Goal: Task Accomplishment & Management: Use online tool/utility

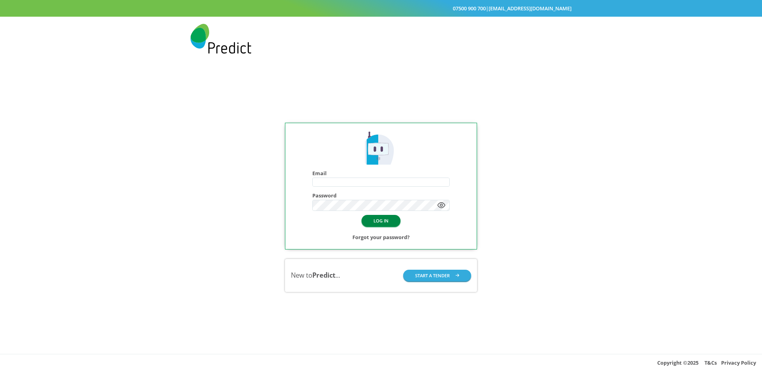
type input "**********"
click at [369, 220] on button "LOG IN" at bounding box center [381, 221] width 39 height 12
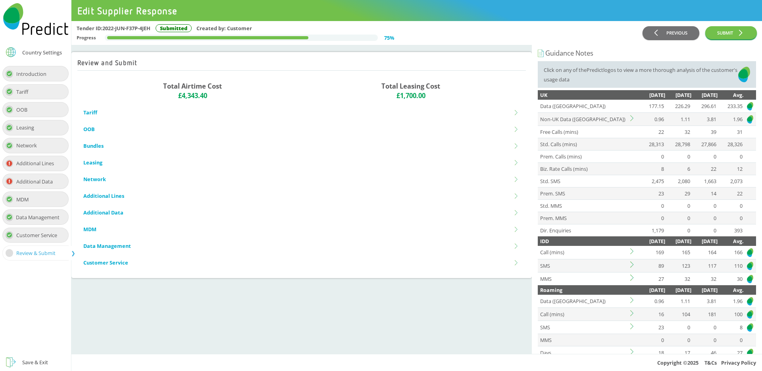
click at [51, 90] on div "Tariff" at bounding box center [35, 91] width 66 height 15
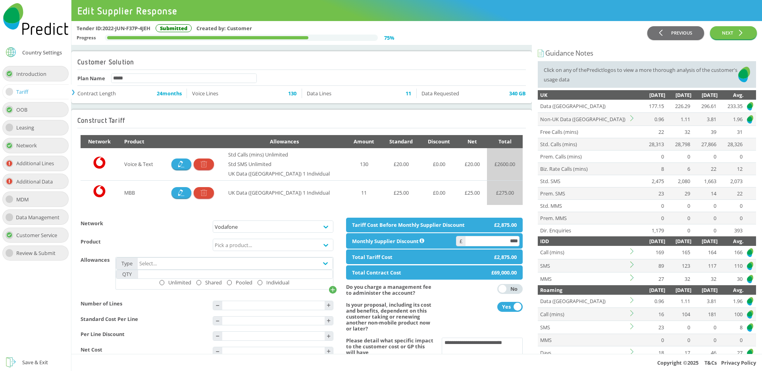
click at [631, 119] on icon at bounding box center [634, 118] width 6 height 6
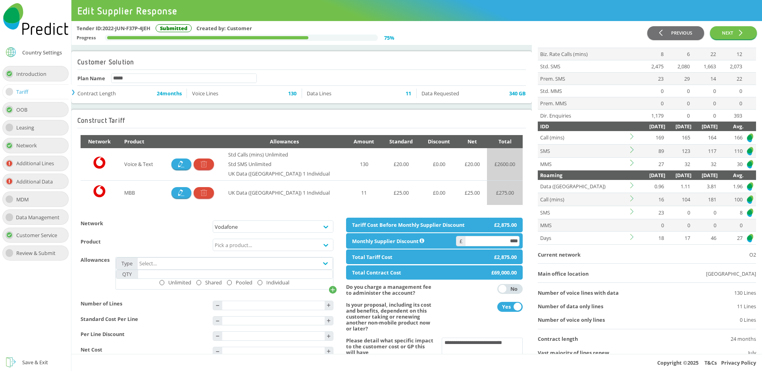
scroll to position [226, 0]
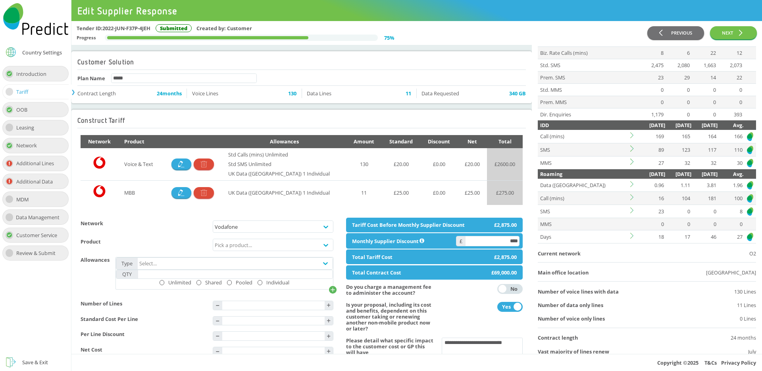
click at [632, 184] on icon at bounding box center [634, 184] width 6 height 6
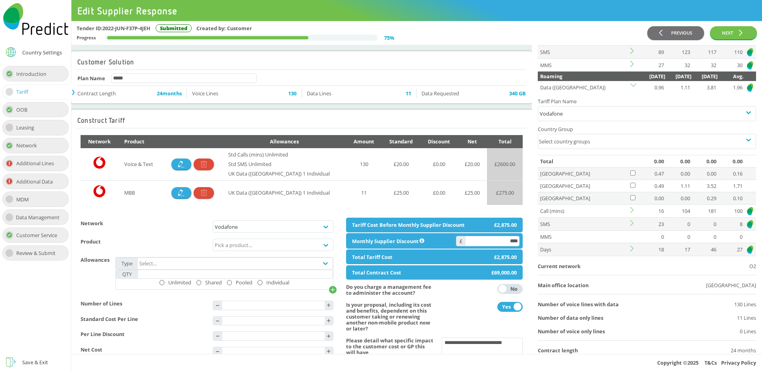
scroll to position [344, 0]
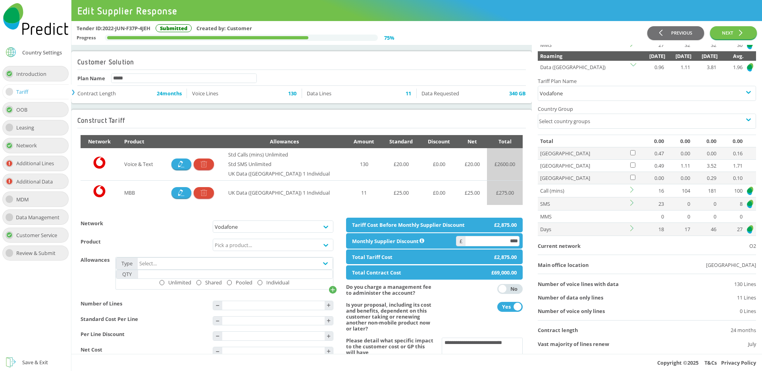
click at [631, 227] on icon at bounding box center [634, 228] width 6 height 6
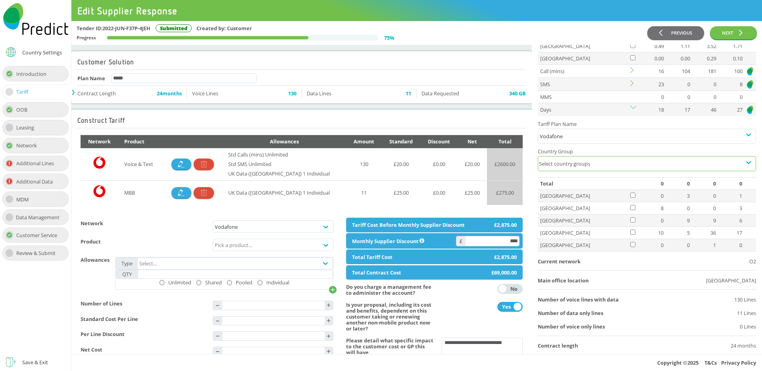
scroll to position [477, 0]
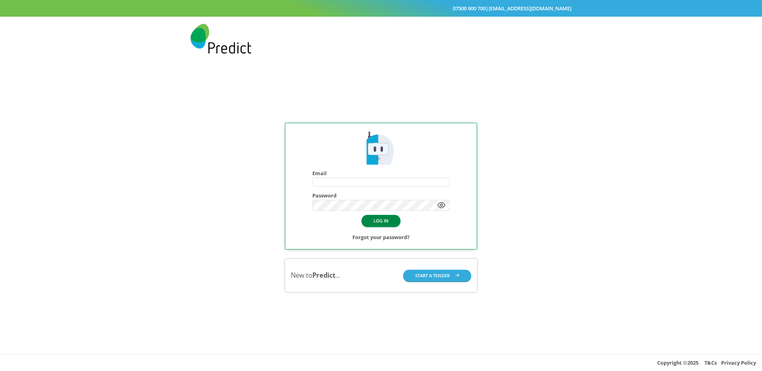
type input "**********"
click at [379, 222] on button "LOG IN" at bounding box center [381, 221] width 39 height 12
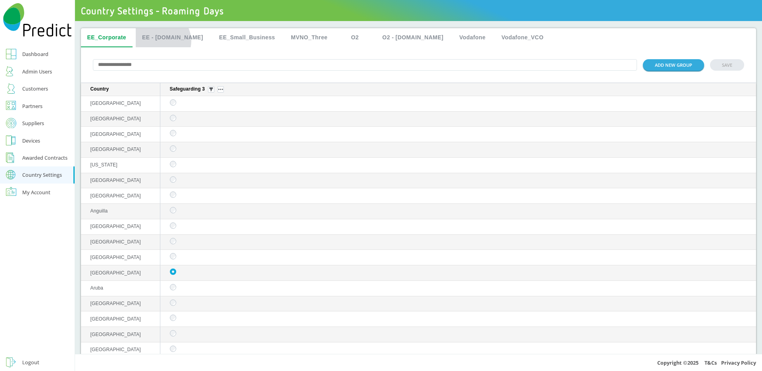
click at [160, 41] on button "EE - [DOMAIN_NAME]" at bounding box center [173, 37] width 74 height 19
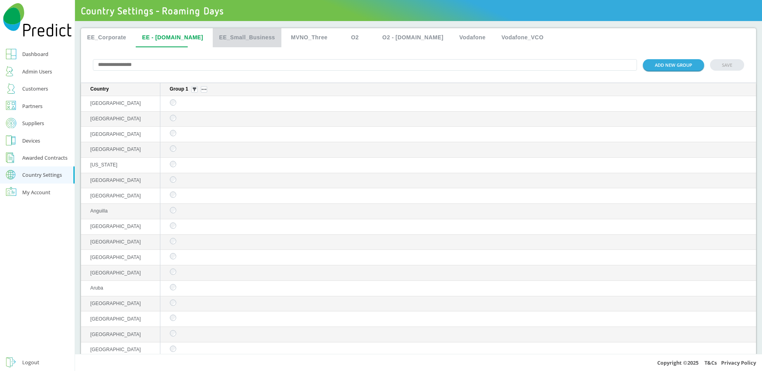
click at [213, 41] on button "EE_Small_Business" at bounding box center [247, 37] width 69 height 19
click at [307, 34] on button "MVNO_Three" at bounding box center [309, 37] width 49 height 19
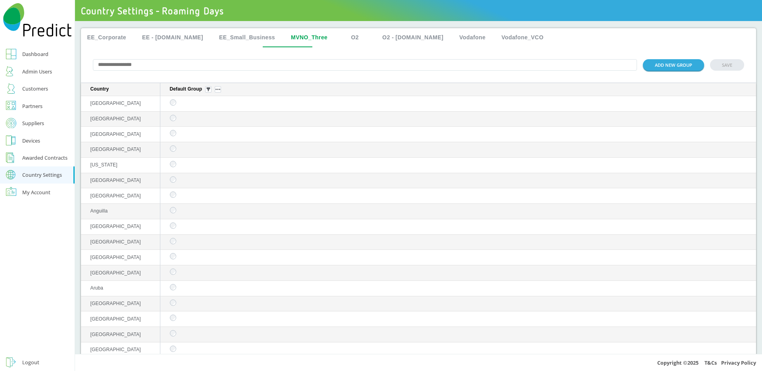
click at [338, 39] on button "O2" at bounding box center [355, 37] width 36 height 19
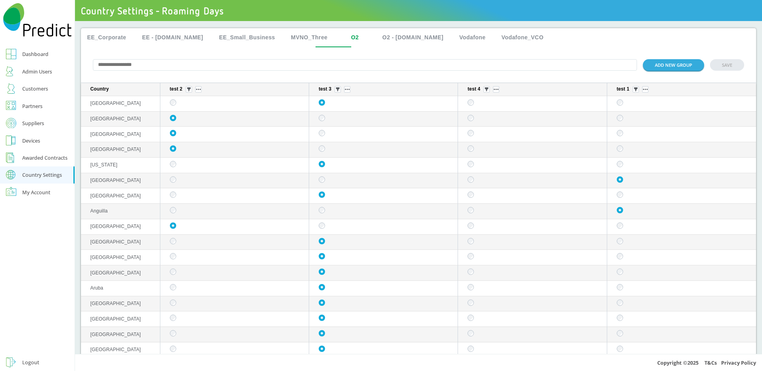
click at [390, 37] on button "O2 - [DOMAIN_NAME]" at bounding box center [413, 37] width 74 height 19
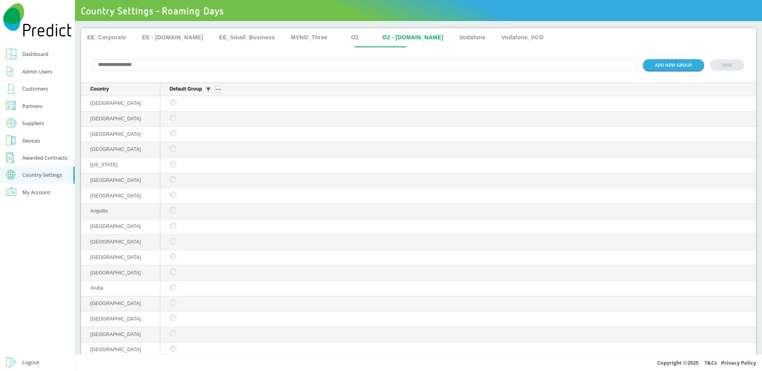
click at [108, 36] on button "EE_Corporate" at bounding box center [107, 37] width 52 height 19
click at [646, 66] on button "ADD NEW GROUP" at bounding box center [673, 65] width 61 height 12
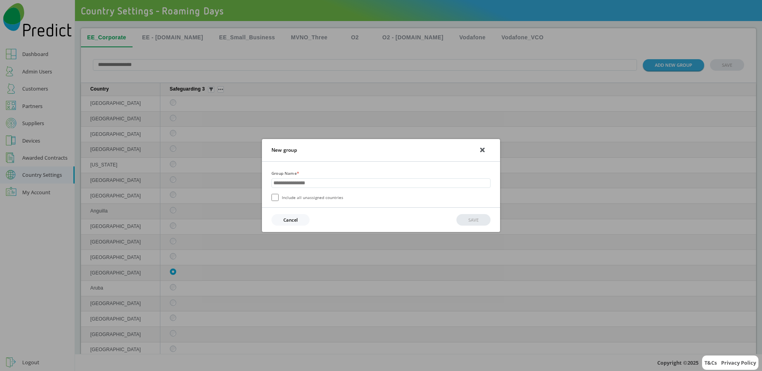
click at [228, 149] on div "New group Group Name * Include all unassigned countries Cancel SAVE" at bounding box center [381, 185] width 762 height 371
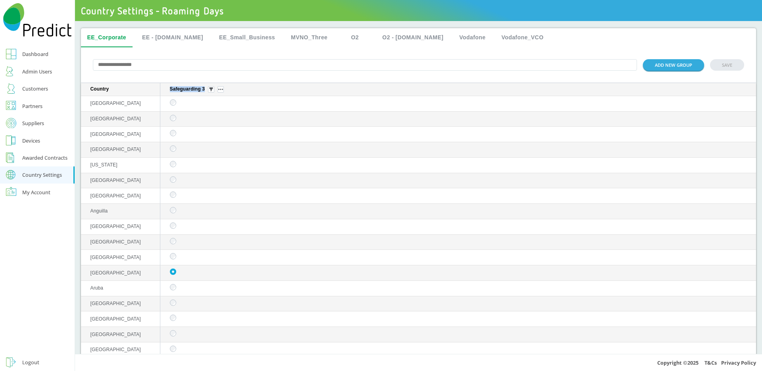
drag, startPoint x: 171, startPoint y: 89, endPoint x: 206, endPoint y: 88, distance: 34.6
click at [206, 88] on th "Safeguarding 3" at bounding box center [458, 89] width 596 height 13
copy p "Safeguarding 3"
click at [653, 63] on button "ADD NEW GROUP" at bounding box center [673, 65] width 61 height 12
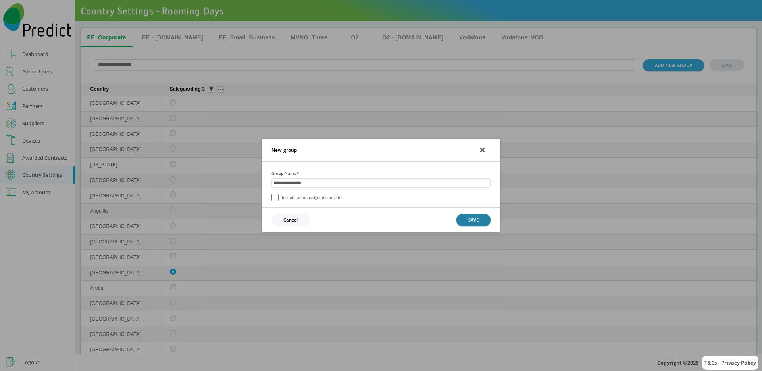
type input "**********"
click at [461, 218] on button "SAVE" at bounding box center [474, 220] width 34 height 12
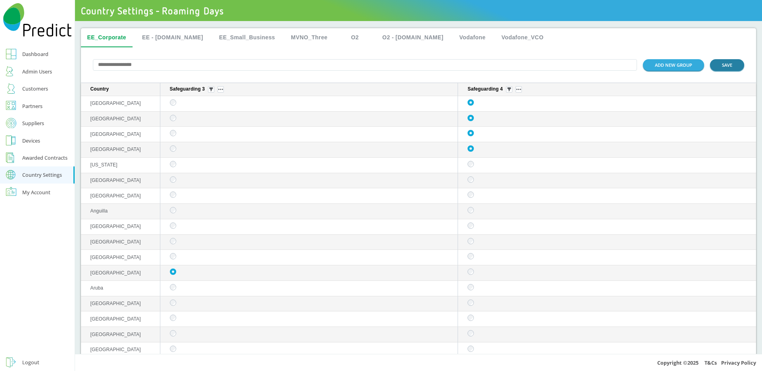
click at [729, 66] on button "SAVE" at bounding box center [727, 65] width 34 height 12
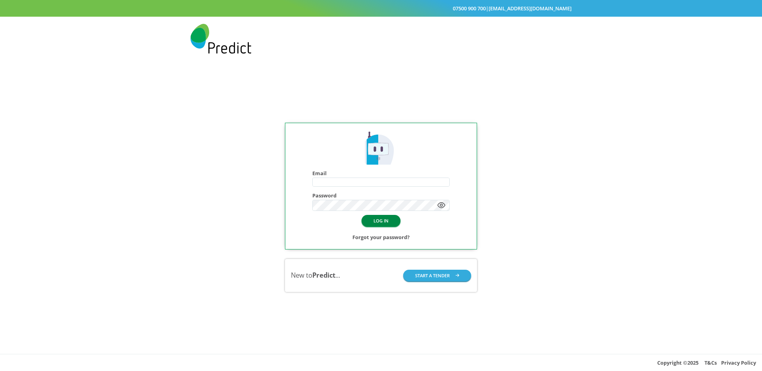
type input "**********"
click at [391, 218] on button "LOG IN" at bounding box center [381, 221] width 39 height 12
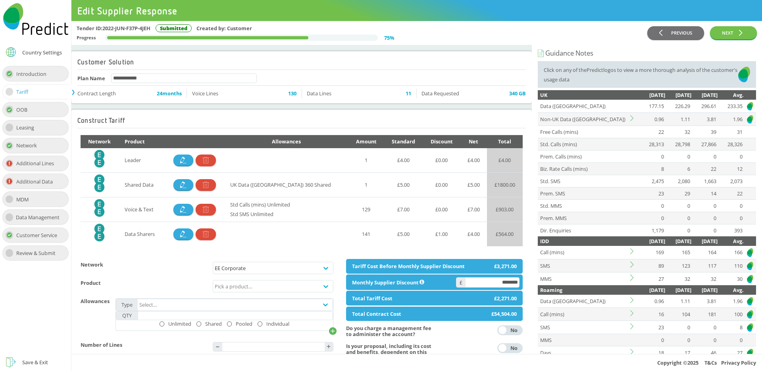
click at [633, 116] on icon at bounding box center [634, 118] width 6 height 6
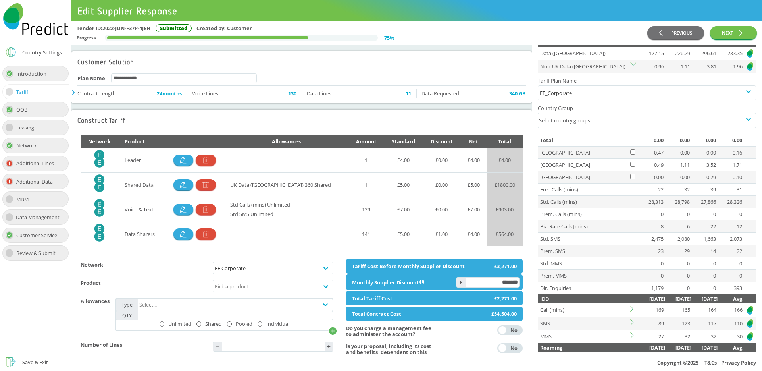
scroll to position [44, 0]
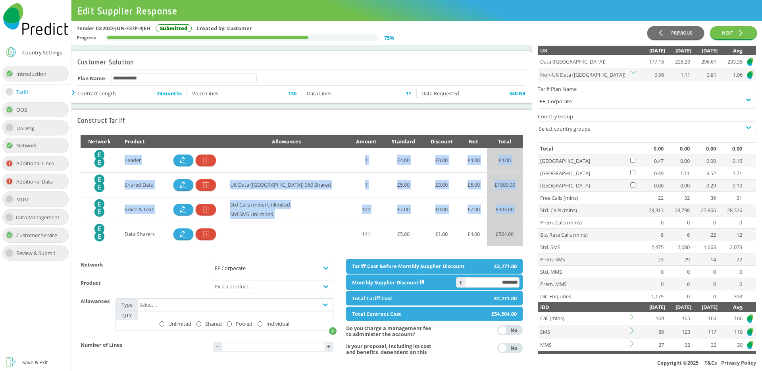
drag, startPoint x: 107, startPoint y: 156, endPoint x: 106, endPoint y: 224, distance: 67.9
click at [106, 224] on tbody "EE Logo Leader 1 £ 4.00 £ 0.00 £ 4.00 £ 4.00 EE Logo Shared Data UK Data (GB) 3…" at bounding box center [302, 197] width 442 height 98
click at [104, 229] on icon at bounding box center [100, 233] width 10 height 18
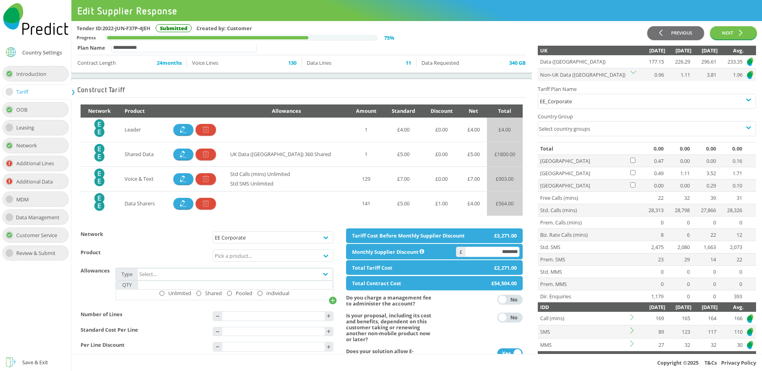
scroll to position [34, 0]
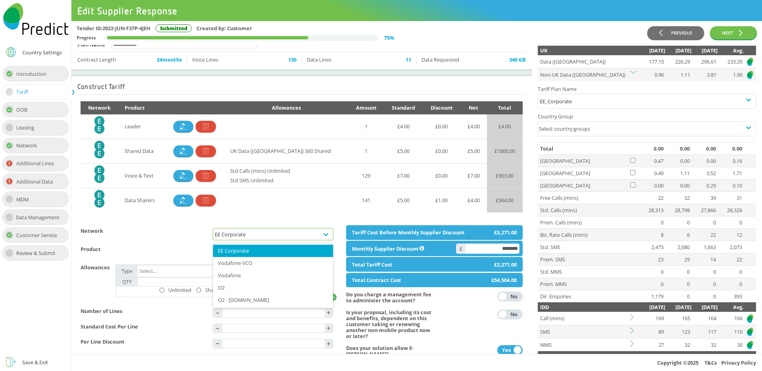
click at [232, 237] on div "EE Corporate" at bounding box center [273, 234] width 116 height 6
click at [231, 287] on div "O2" at bounding box center [273, 288] width 120 height 12
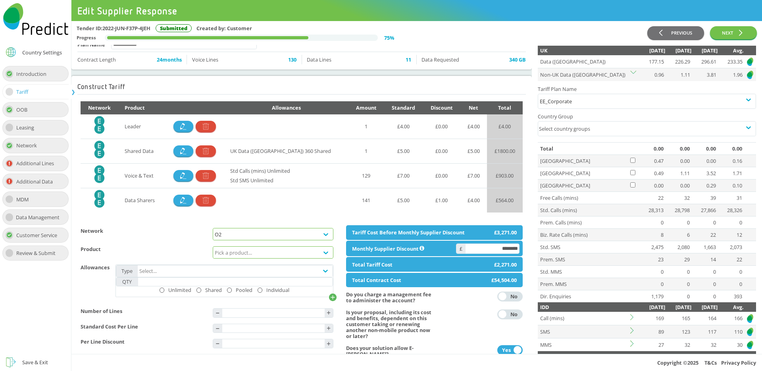
click at [231, 255] on div "Pick a product..." at bounding box center [233, 252] width 37 height 6
click at [232, 296] on div "Data Sharers" at bounding box center [273, 293] width 120 height 12
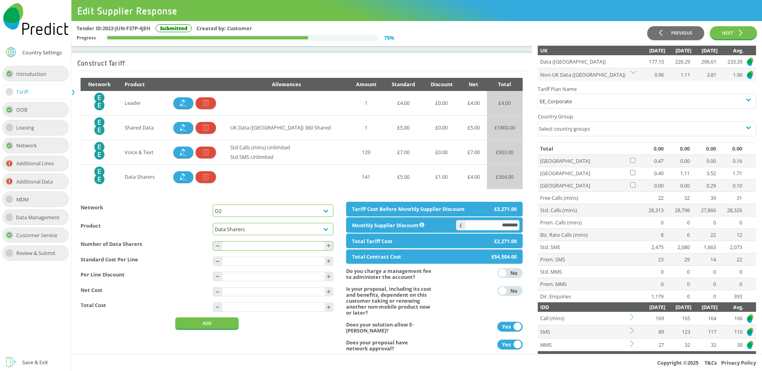
scroll to position [96, 0]
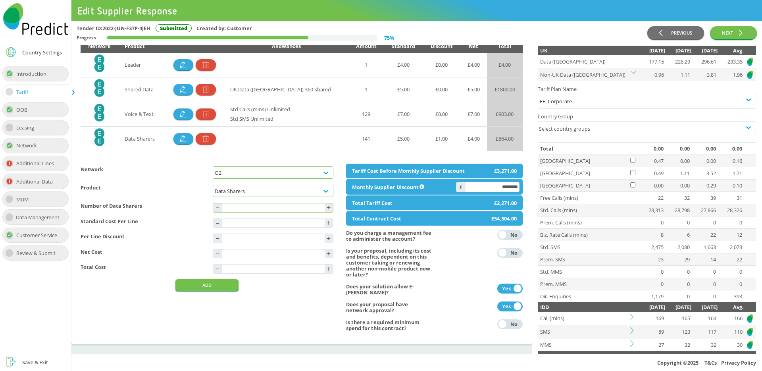
click at [249, 212] on input "text" at bounding box center [273, 207] width 102 height 9
type input "*"
type input "****"
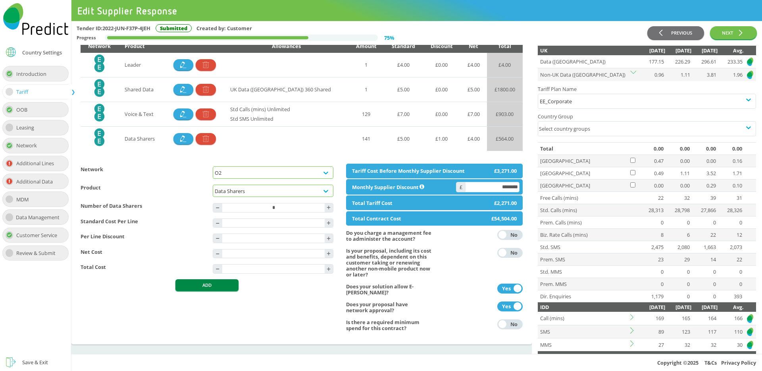
type input "****"
click at [216, 291] on button "ADD" at bounding box center [207, 285] width 63 height 12
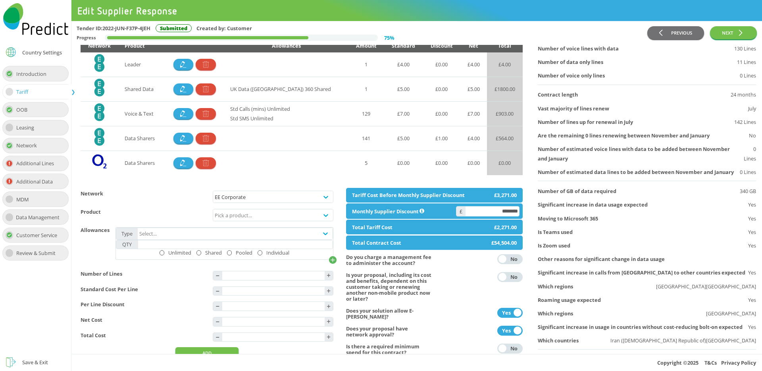
scroll to position [0, 0]
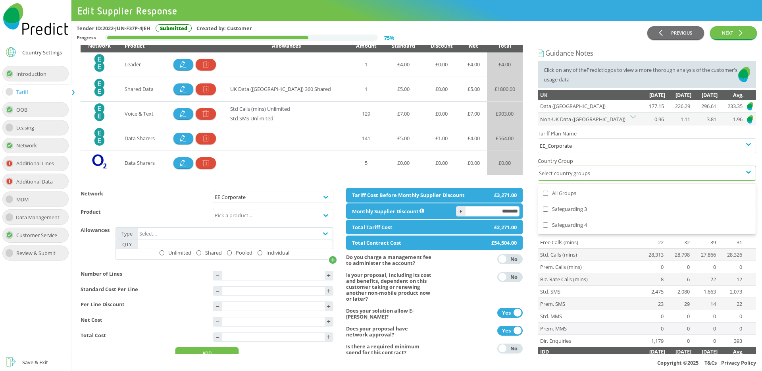
click at [571, 178] on div "Select country groups" at bounding box center [639, 173] width 203 height 14
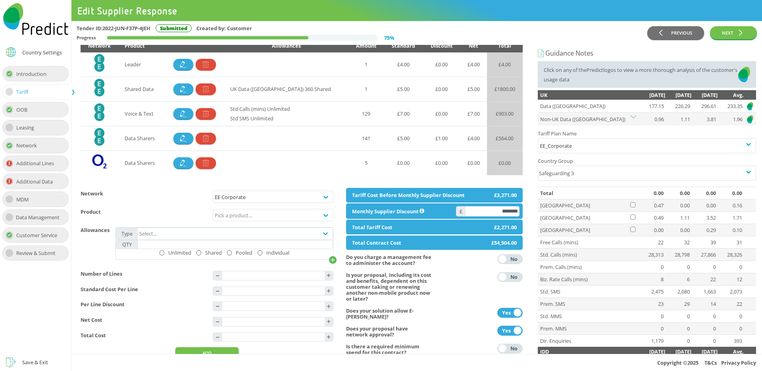
click at [577, 91] on div "UK" at bounding box center [584, 95] width 89 height 10
click at [633, 116] on icon at bounding box center [634, 118] width 6 height 6
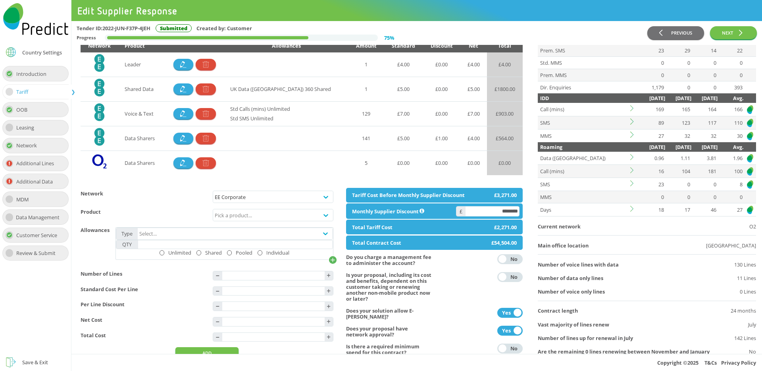
scroll to position [166, 0]
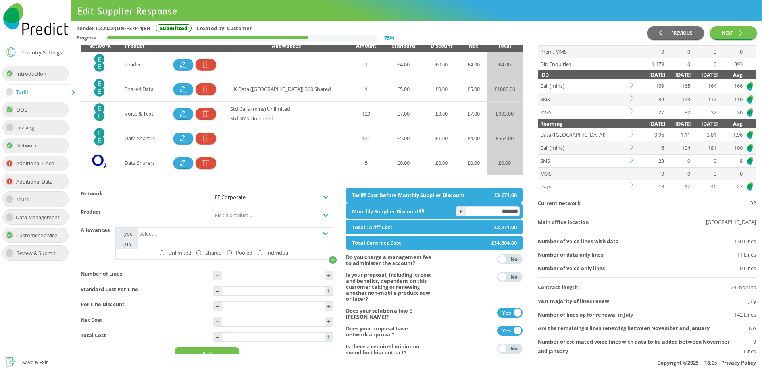
click at [631, 150] on td at bounding box center [634, 147] width 10 height 13
click at [631, 147] on icon at bounding box center [634, 147] width 6 height 6
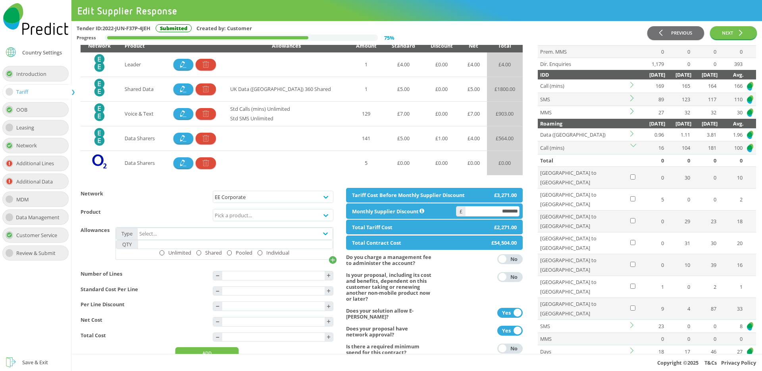
click at [633, 145] on icon at bounding box center [634, 147] width 6 height 6
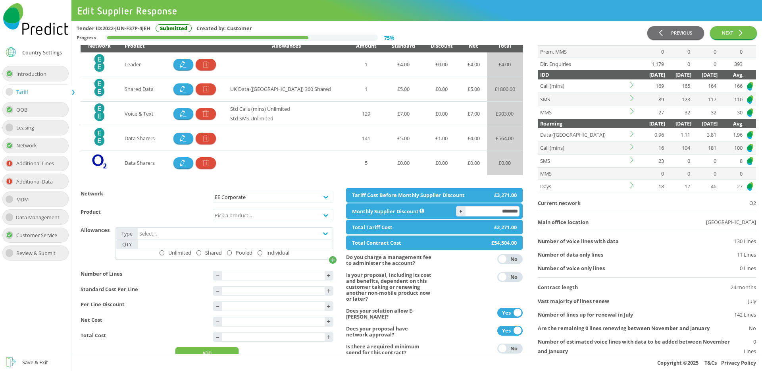
click at [630, 187] on td at bounding box center [634, 186] width 10 height 13
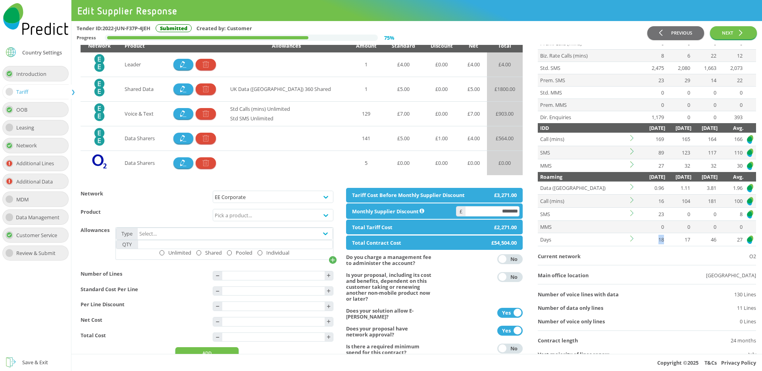
scroll to position [112, 0]
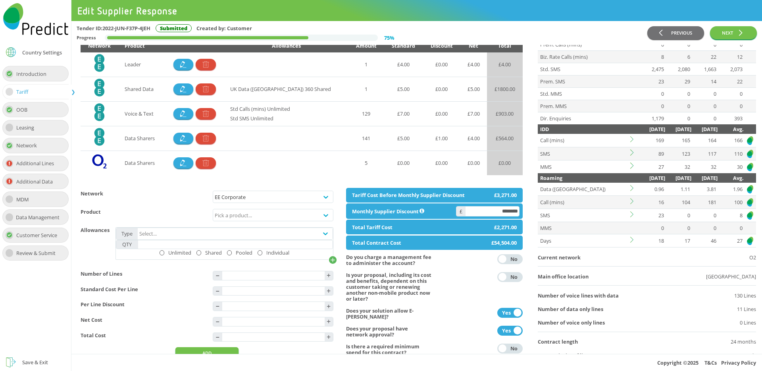
click at [632, 141] on icon at bounding box center [632, 139] width 3 height 6
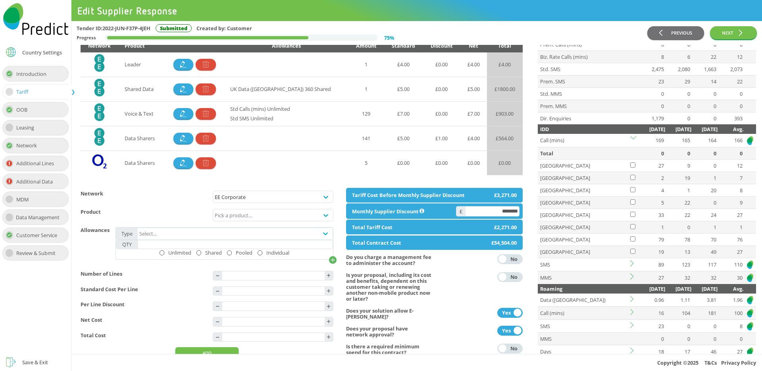
click at [633, 138] on icon at bounding box center [634, 137] width 6 height 3
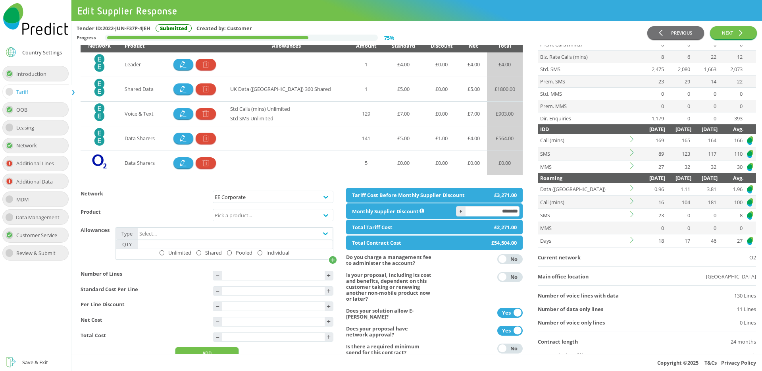
click at [631, 154] on icon at bounding box center [632, 152] width 3 height 6
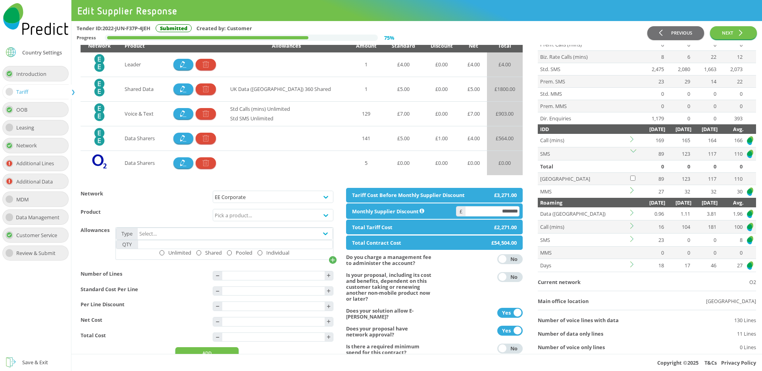
click at [632, 153] on icon at bounding box center [634, 152] width 6 height 6
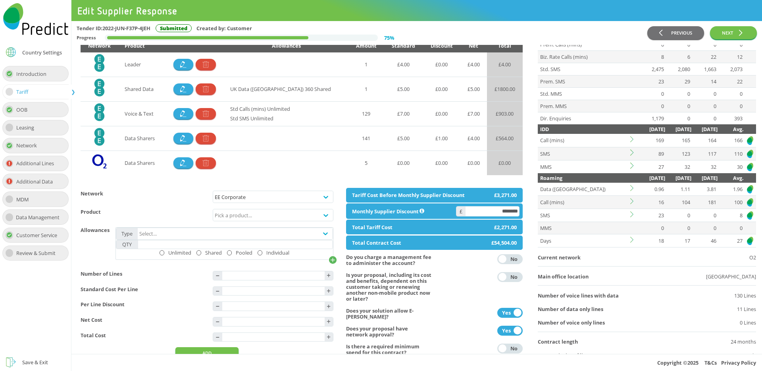
scroll to position [0, 0]
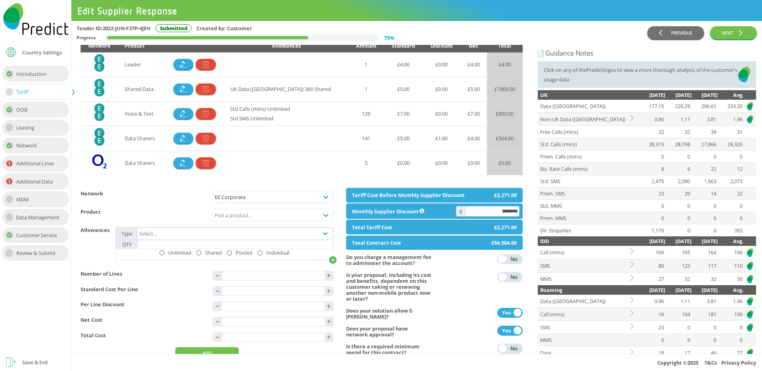
click at [634, 118] on icon at bounding box center [634, 118] width 6 height 6
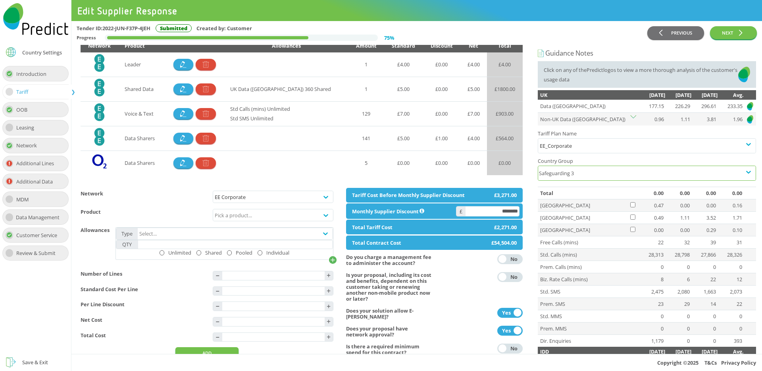
click at [572, 172] on div "Safeguarding 3" at bounding box center [639, 173] width 203 height 14
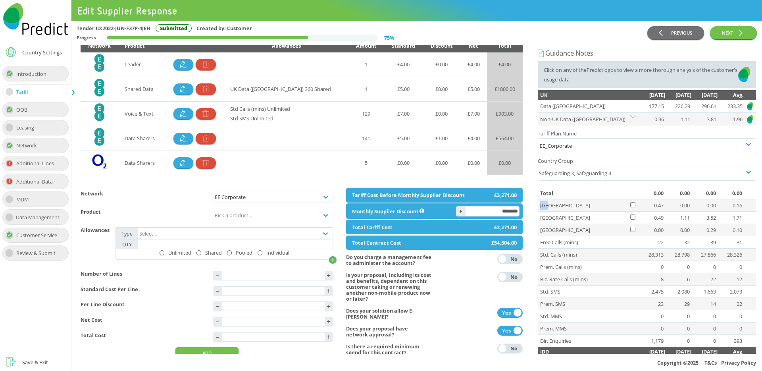
drag, startPoint x: 553, startPoint y: 206, endPoint x: 540, endPoint y: 205, distance: 12.7
click at [540, 205] on td "UAE" at bounding box center [583, 205] width 91 height 12
click at [538, 208] on td "UAE" at bounding box center [583, 205] width 91 height 12
drag, startPoint x: 558, startPoint y: 206, endPoint x: 540, endPoint y: 206, distance: 17.9
click at [540, 206] on td "UAE" at bounding box center [583, 205] width 91 height 12
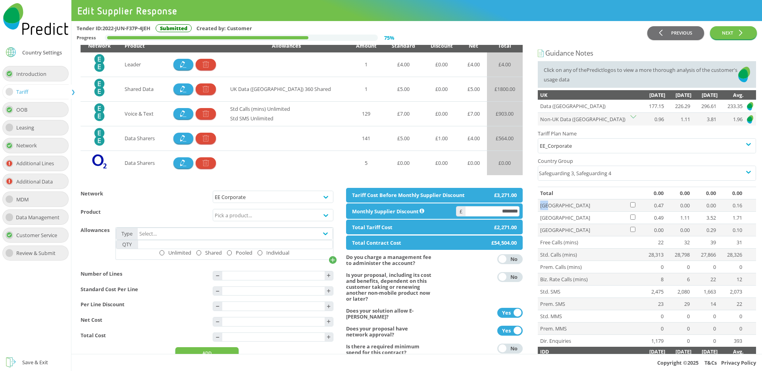
copy td "UAE"
drag, startPoint x: 557, startPoint y: 220, endPoint x: 540, endPoint y: 220, distance: 16.7
click at [540, 220] on td "Spain" at bounding box center [583, 218] width 91 height 12
copy td "Spain"
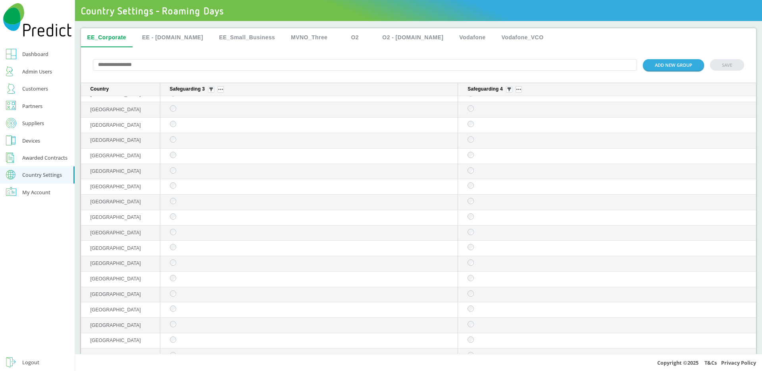
scroll to position [1062, 0]
click at [156, 69] on input "text" at bounding box center [365, 65] width 545 height 12
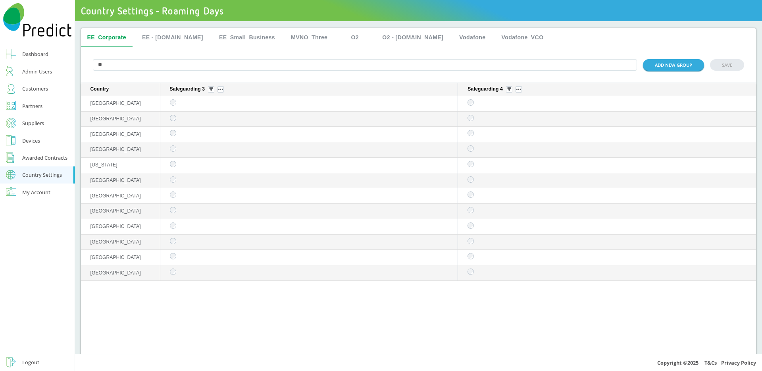
scroll to position [0, 0]
type input "*"
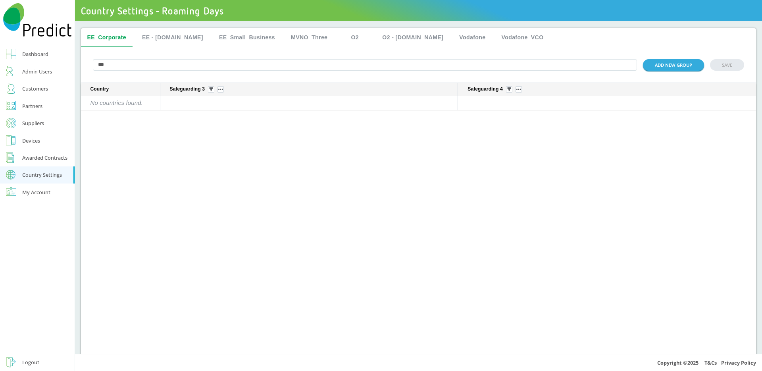
click at [170, 69] on input "***" at bounding box center [365, 65] width 545 height 12
paste input "text"
click at [139, 64] on input "***" at bounding box center [365, 65] width 545 height 12
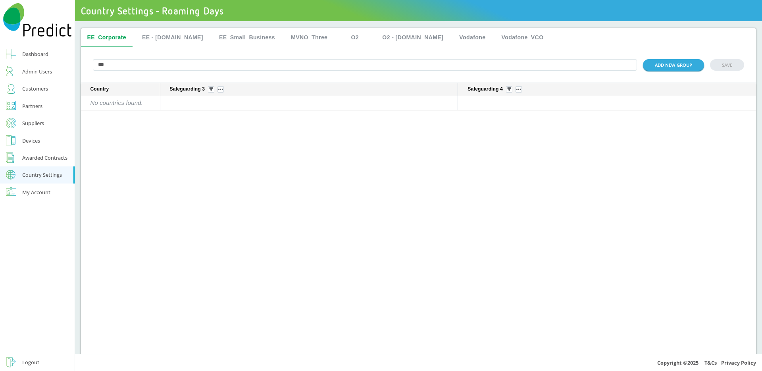
click at [139, 64] on input "***" at bounding box center [365, 65] width 545 height 12
paste input "**"
type input "*****"
click at [718, 68] on button "SAVE" at bounding box center [727, 65] width 34 height 12
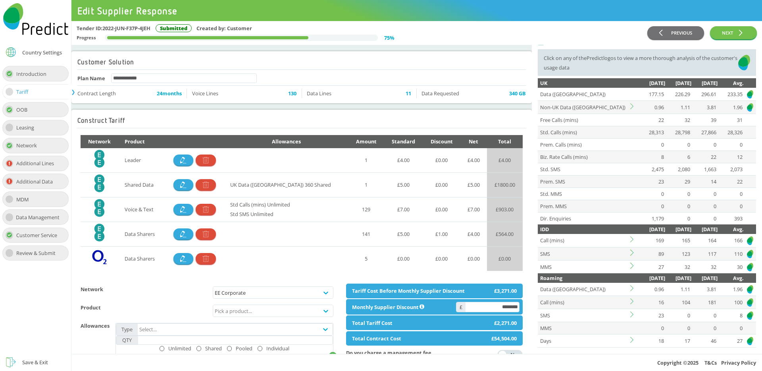
scroll to position [14, 0]
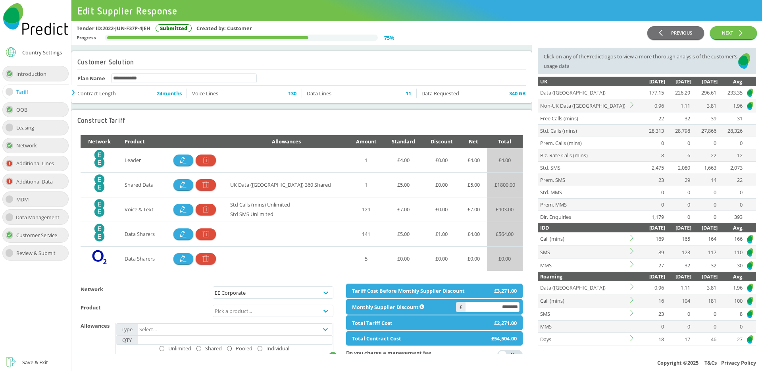
click at [631, 105] on icon at bounding box center [634, 105] width 6 height 6
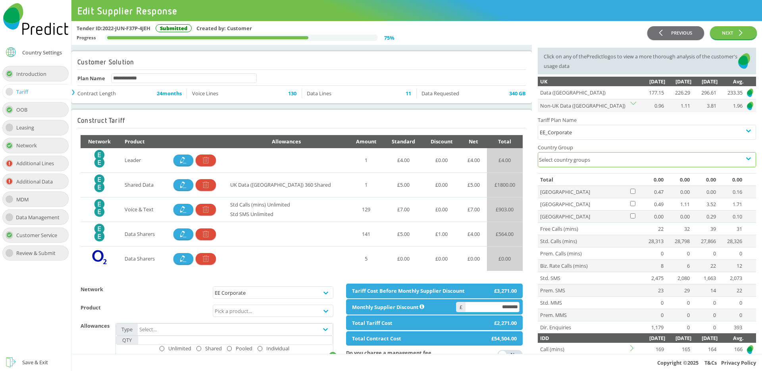
click at [573, 160] on div "Select country groups" at bounding box center [639, 159] width 203 height 14
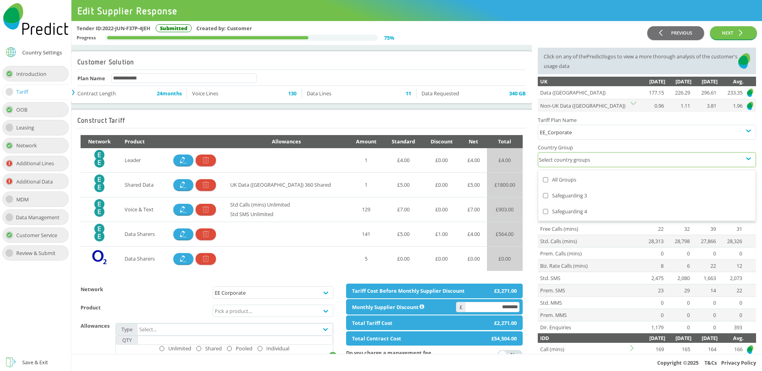
click at [560, 193] on div "Safeguarding 3" at bounding box center [647, 196] width 208 height 10
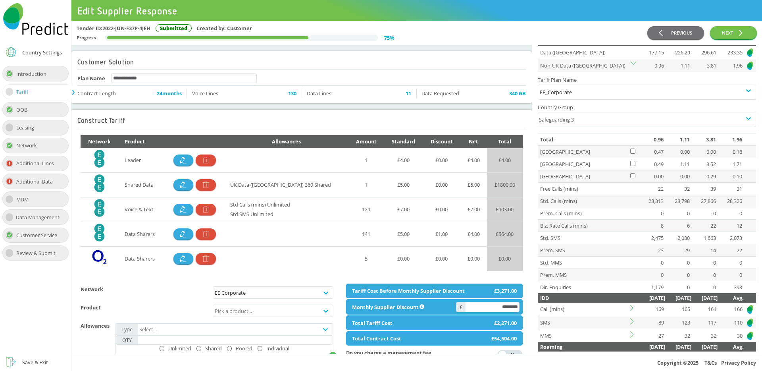
scroll to position [54, 0]
click at [632, 309] on icon at bounding box center [632, 308] width 3 height 6
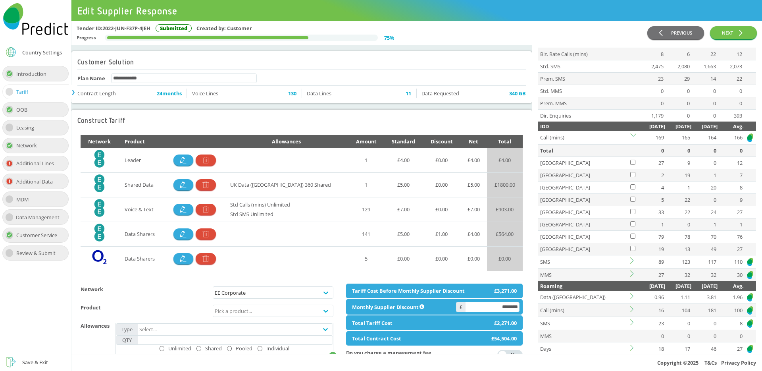
scroll to position [242, 0]
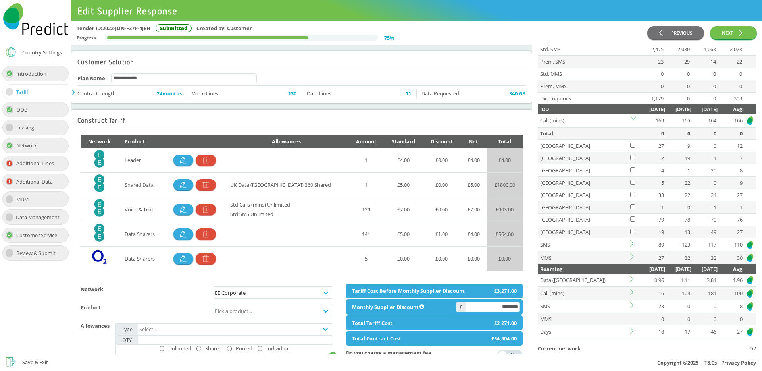
click at [632, 120] on icon at bounding box center [634, 119] width 6 height 6
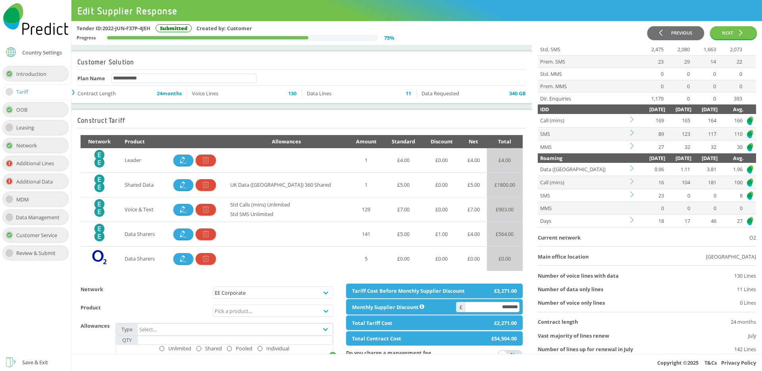
scroll to position [244, 0]
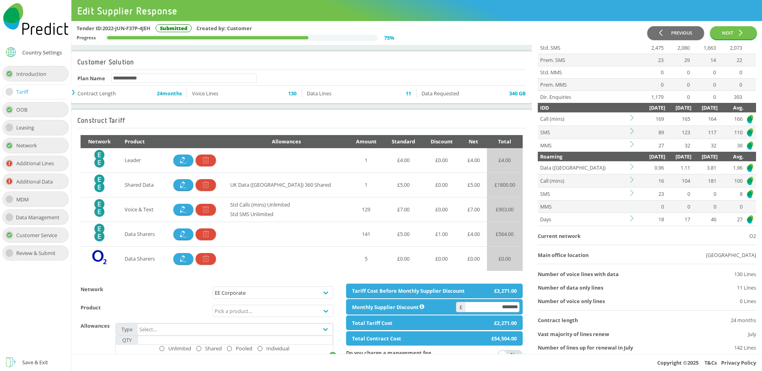
click at [632, 167] on icon at bounding box center [634, 167] width 6 height 6
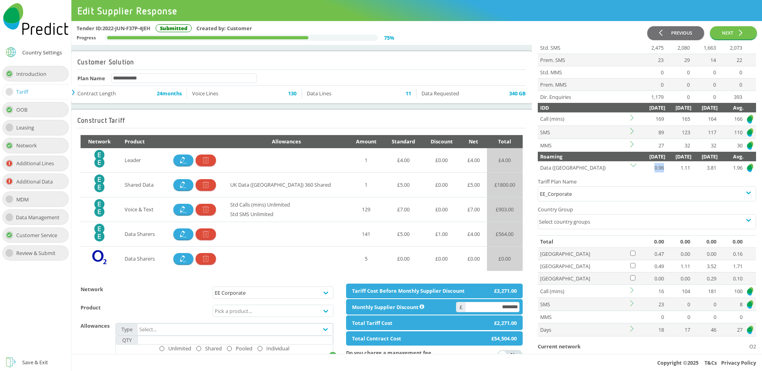
click at [632, 167] on icon at bounding box center [634, 167] width 6 height 6
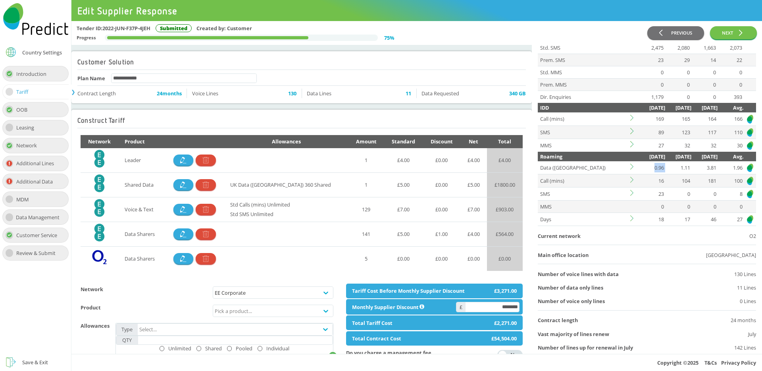
click at [632, 167] on icon at bounding box center [634, 167] width 6 height 6
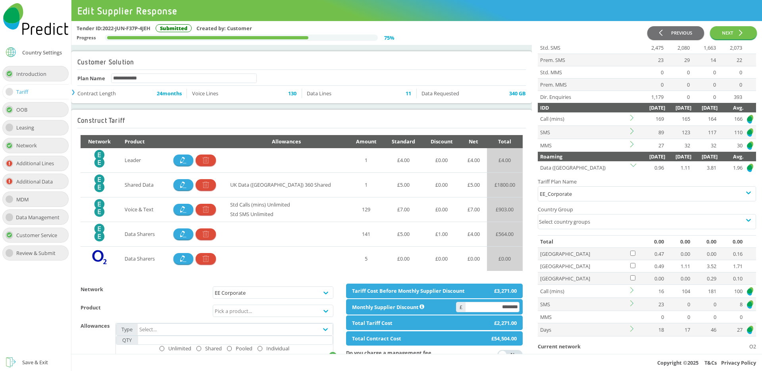
click at [632, 167] on icon at bounding box center [634, 167] width 6 height 6
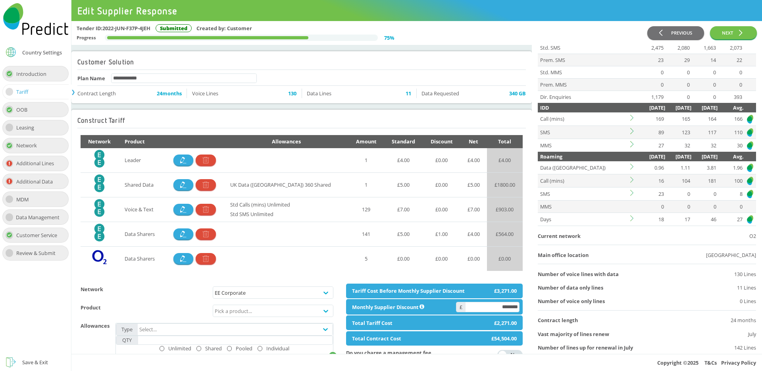
click at [631, 220] on icon at bounding box center [632, 218] width 3 height 6
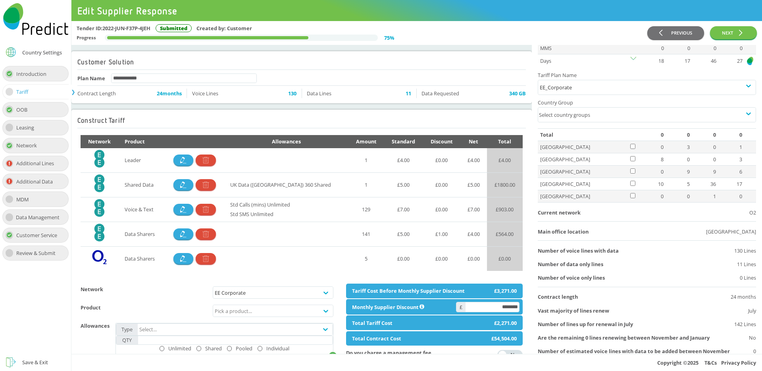
scroll to position [377, 0]
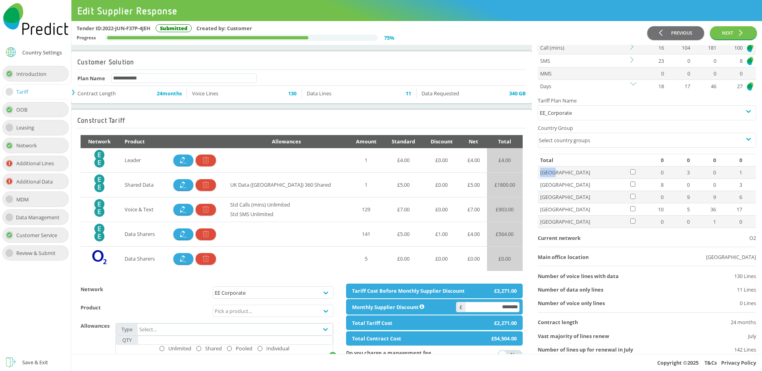
drag, startPoint x: 554, startPoint y: 172, endPoint x: 540, endPoint y: 174, distance: 14.4
click at [540, 174] on td "Italy" at bounding box center [583, 172] width 91 height 12
drag, startPoint x: 557, startPoint y: 185, endPoint x: 533, endPoint y: 190, distance: 24.3
click at [532, 190] on div "Guidance Notes Click on any of the Predict logos to view a more thorough analys…" at bounding box center [647, 267] width 230 height 1199
click at [621, 237] on div "Current network O2" at bounding box center [647, 238] width 218 height 10
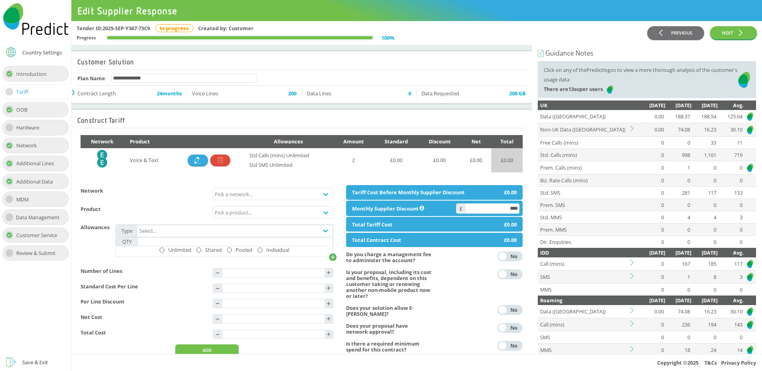
click at [633, 129] on icon at bounding box center [634, 128] width 6 height 6
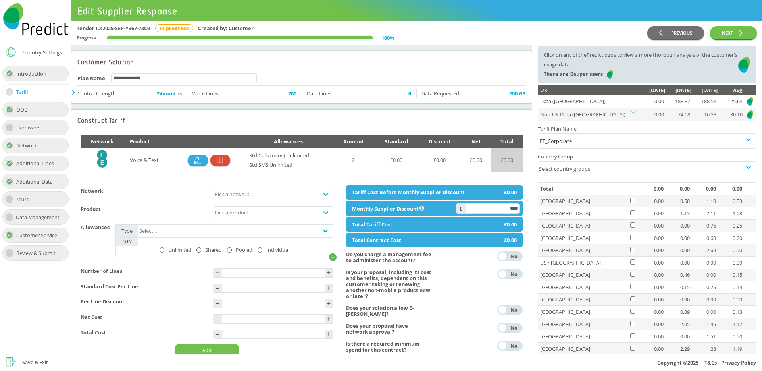
scroll to position [0, 0]
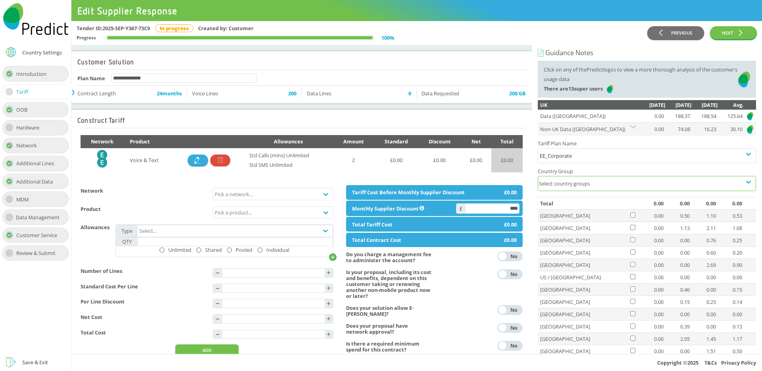
click at [576, 188] on div "Select country groups" at bounding box center [639, 183] width 203 height 14
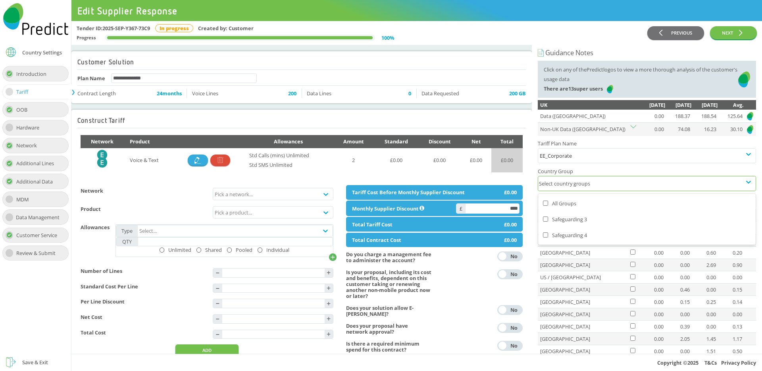
click at [576, 221] on div "Safeguarding 3" at bounding box center [647, 219] width 208 height 10
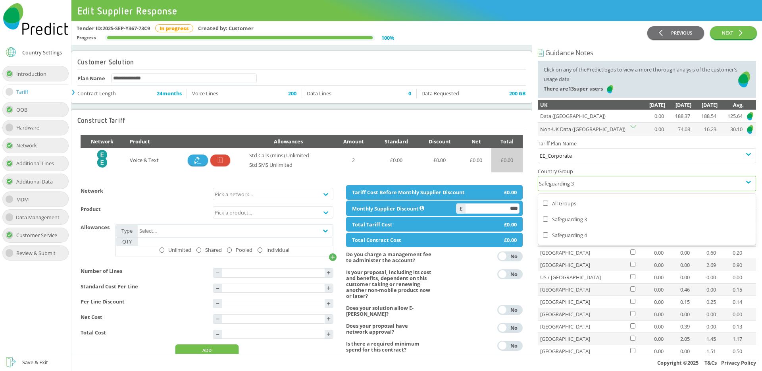
click at [587, 177] on div "Safeguarding 3" at bounding box center [639, 183] width 203 height 14
click at [567, 236] on div "Safeguarding 4" at bounding box center [647, 235] width 208 height 10
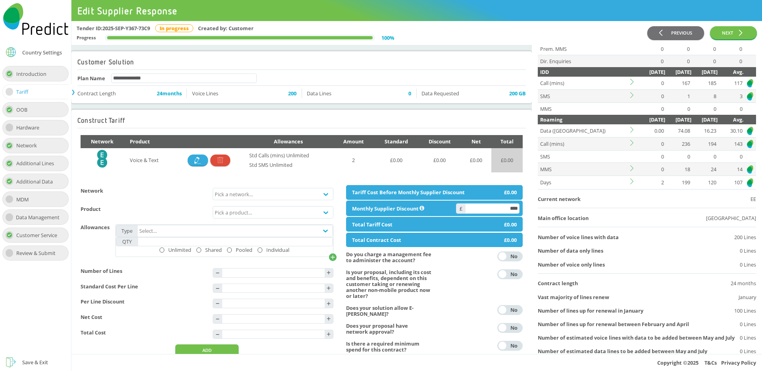
scroll to position [529, 0]
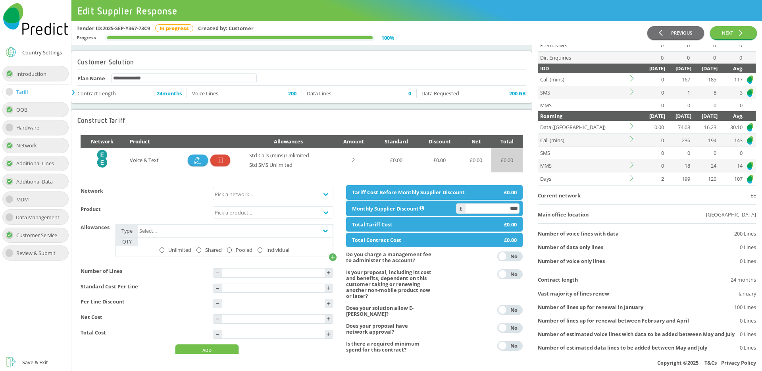
click at [633, 126] on icon at bounding box center [634, 126] width 6 height 6
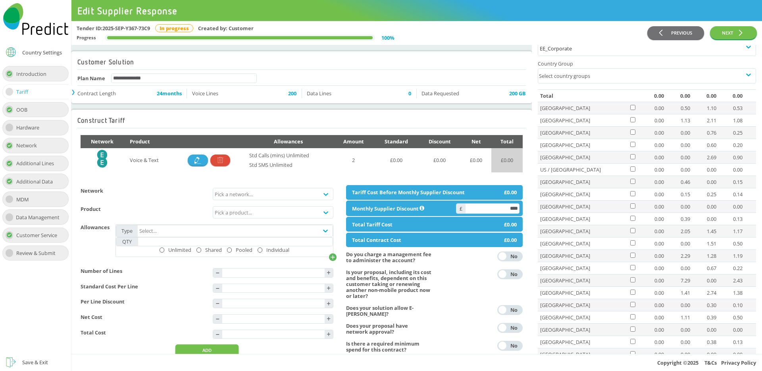
scroll to position [827, 0]
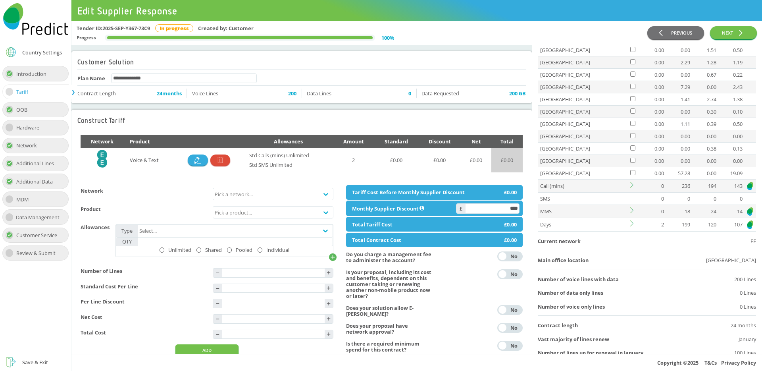
click at [634, 224] on icon at bounding box center [634, 223] width 6 height 6
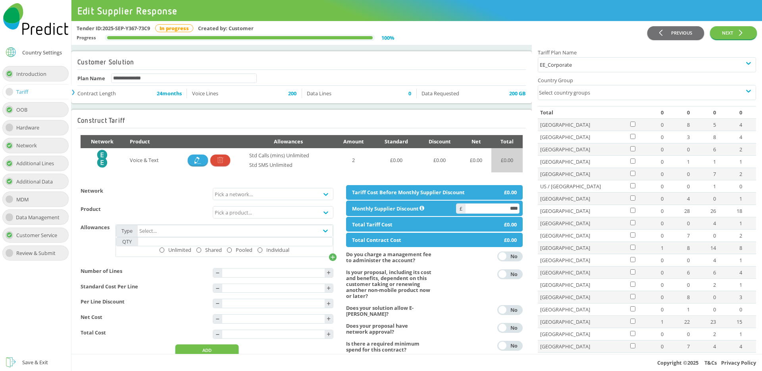
scroll to position [955, 0]
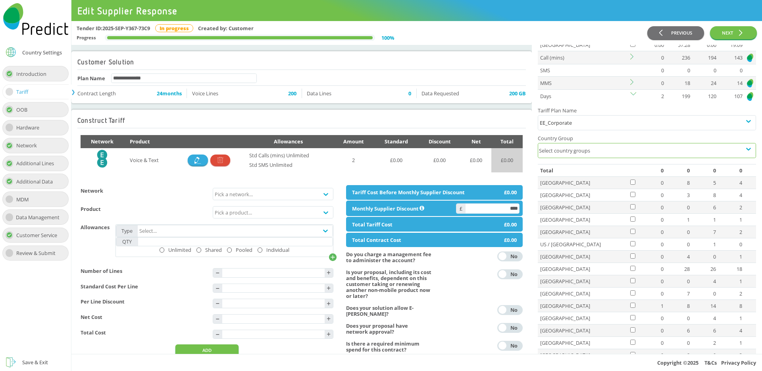
click at [576, 154] on div "Select country groups" at bounding box center [639, 150] width 203 height 14
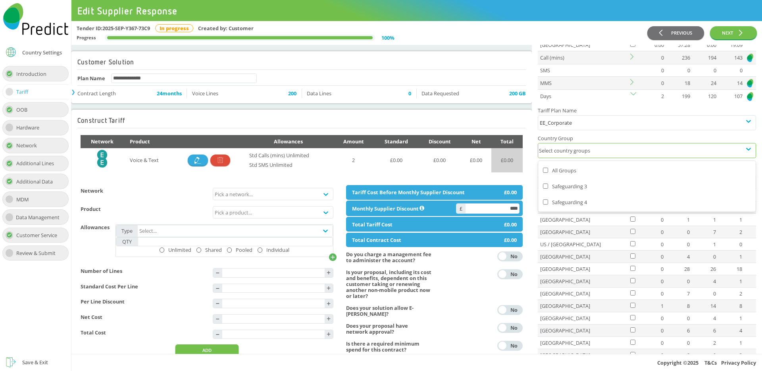
click at [564, 183] on div "Safeguarding 3" at bounding box center [647, 186] width 208 height 10
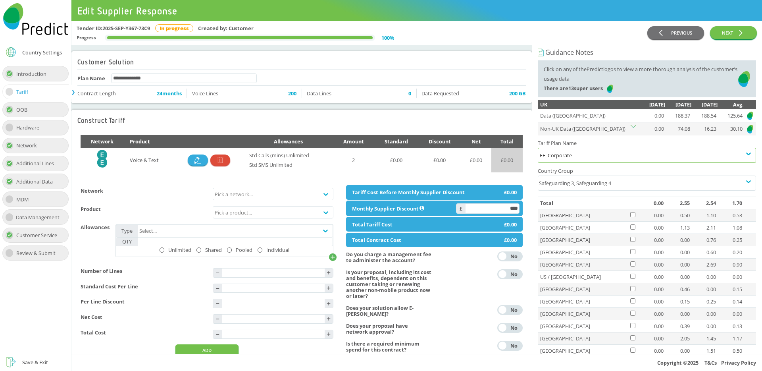
scroll to position [0, 0]
drag, startPoint x: 134, startPoint y: 123, endPoint x: 112, endPoint y: 125, distance: 22.0
click at [112, 125] on div "Construct Tariff" at bounding box center [301, 120] width 449 height 15
drag, startPoint x: 538, startPoint y: 53, endPoint x: 599, endPoint y: 53, distance: 61.2
click at [599, 53] on div "Guidance Notes" at bounding box center [647, 53] width 218 height 10
